Goal: Find specific fact: Find contact information

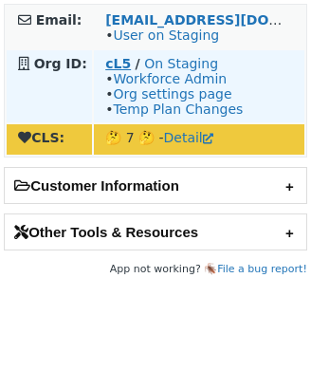
click at [112, 62] on strong "cL5" at bounding box center [118, 63] width 26 height 15
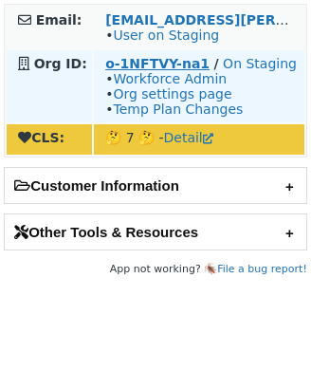
click at [145, 62] on strong "o-1NFTVY-na1" at bounding box center [157, 63] width 104 height 15
click at [152, 61] on strong "o-1NFTVY-na1" at bounding box center [157, 63] width 104 height 15
